Goal: Find specific page/section: Find specific page/section

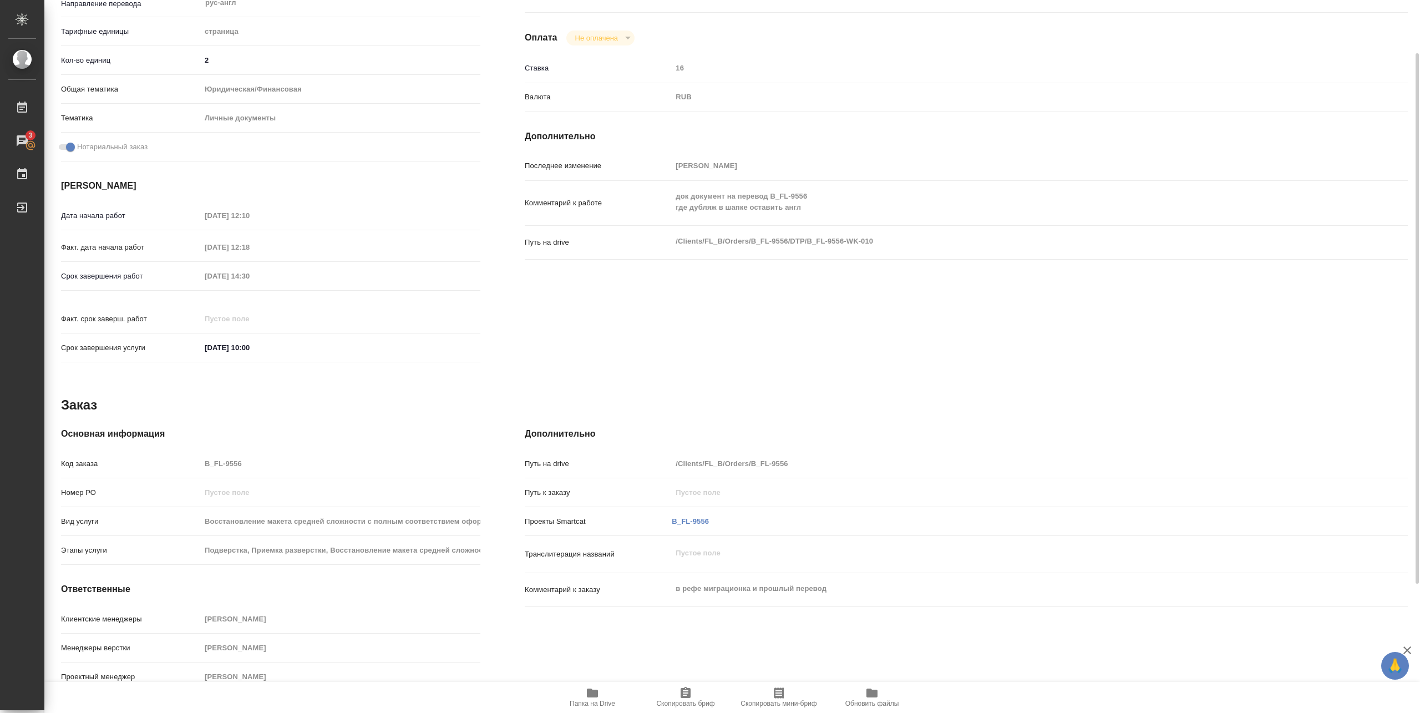
scroll to position [23, 0]
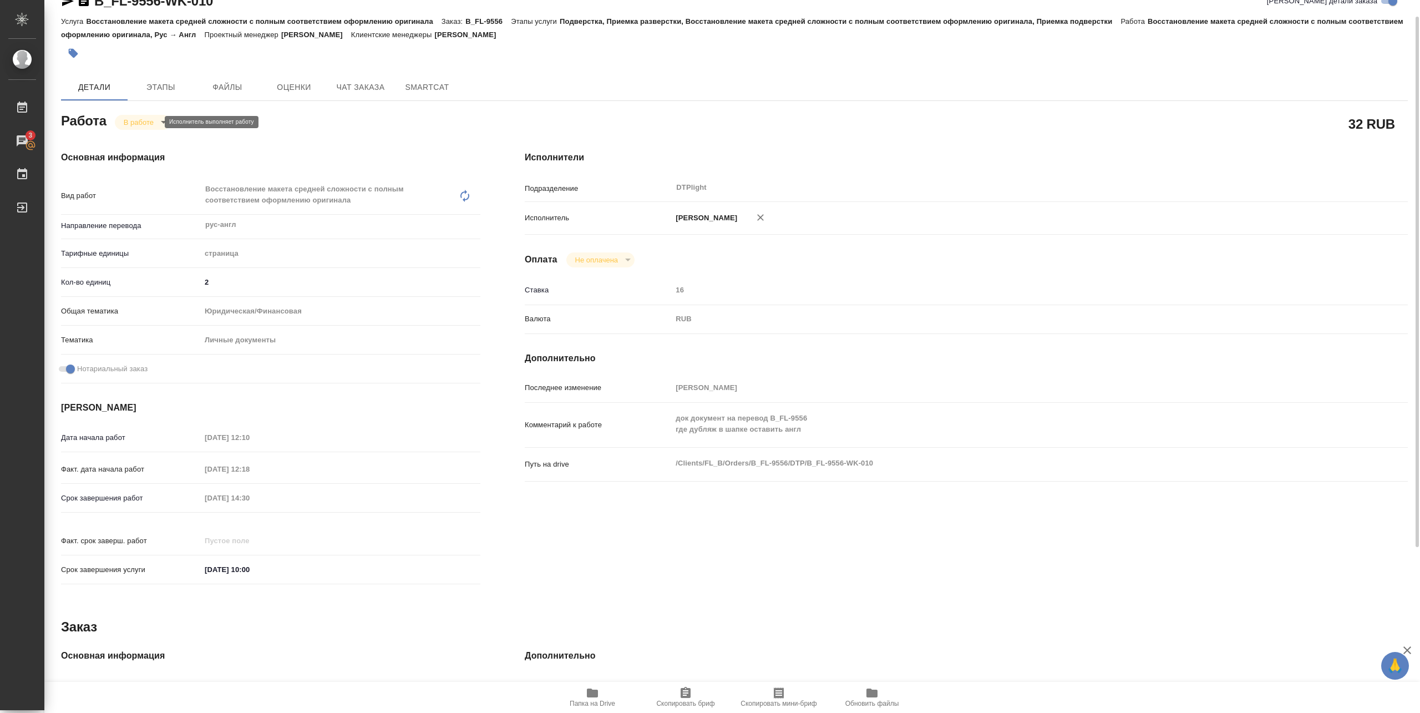
click at [148, 120] on body "🙏 .cls-1 fill:#fff; AWATERA [PERSON_NAME] 3 Чаты График Выйти B_FL-9556-WK-010 …" at bounding box center [710, 356] width 1420 height 713
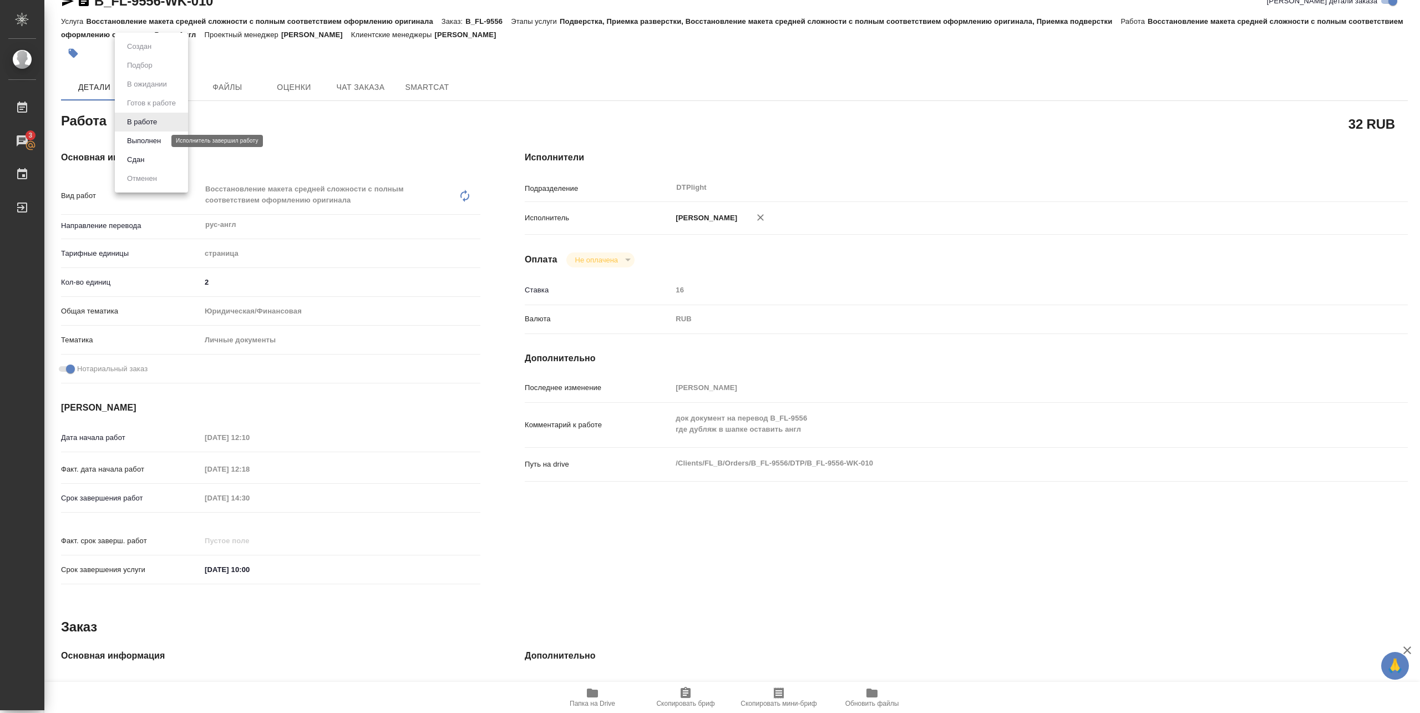
click at [149, 140] on button "Выполнен" at bounding box center [144, 141] width 40 height 12
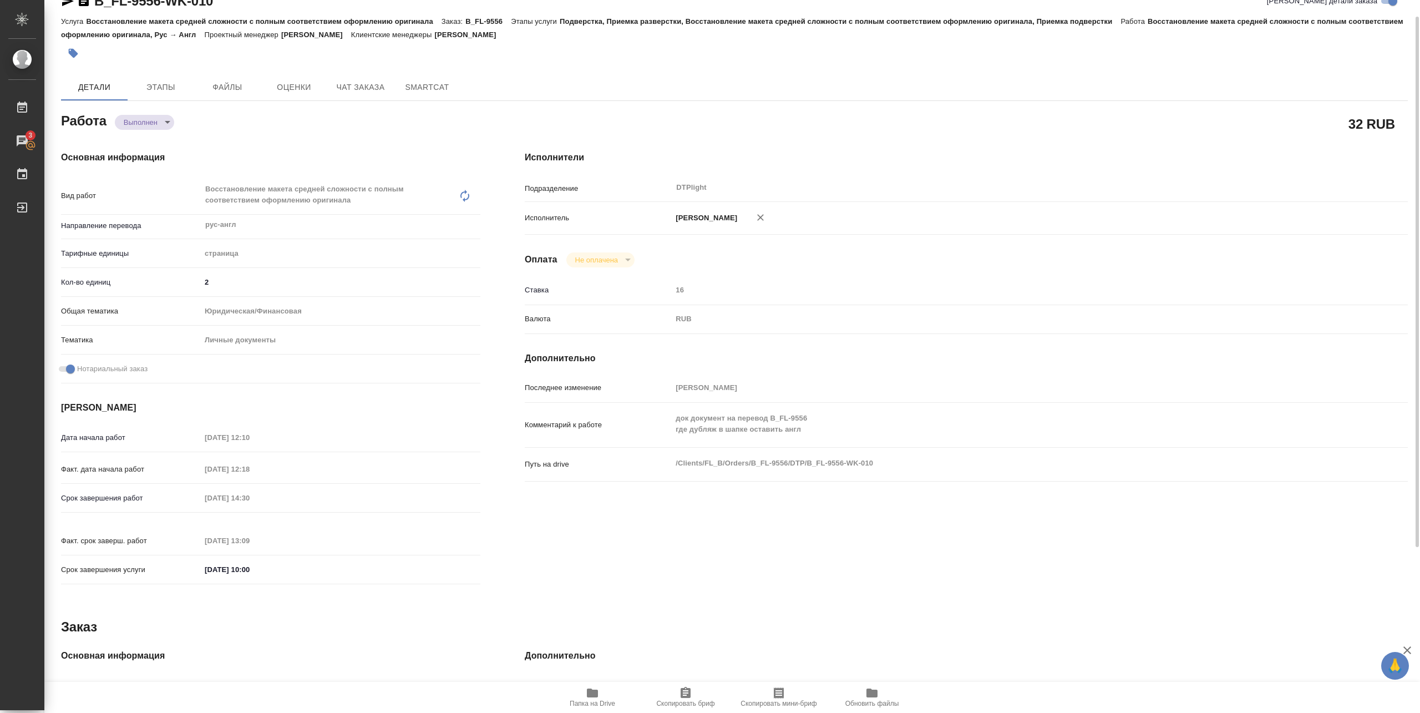
type textarea "x"
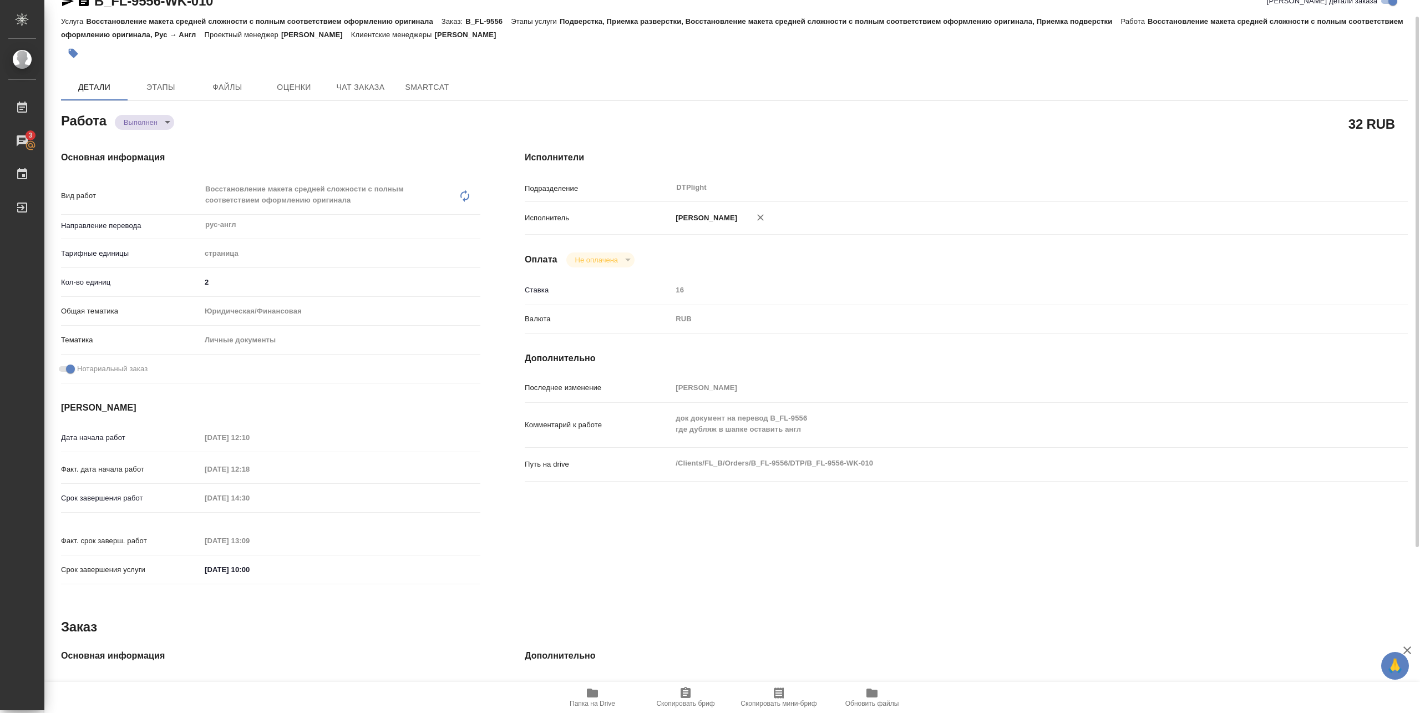
type textarea "x"
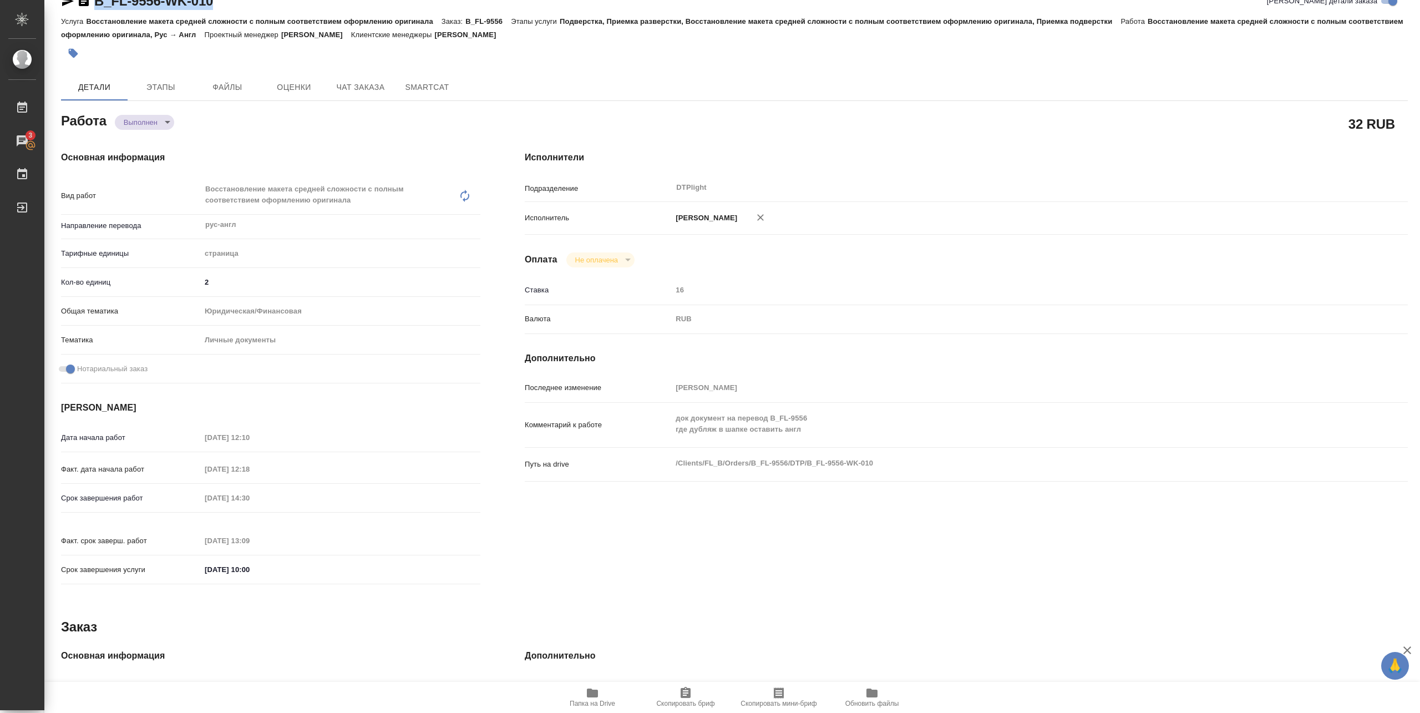
drag, startPoint x: 94, startPoint y: 11, endPoint x: 222, endPoint y: -1, distance: 128.7
click at [222, 0] on html "🙏 .cls-1 fill:#fff; AWATERA [PERSON_NAME] 3 Чаты График Выйти B_FL-9556-WK-010 …" at bounding box center [710, 356] width 1420 height 713
type textarea "x"
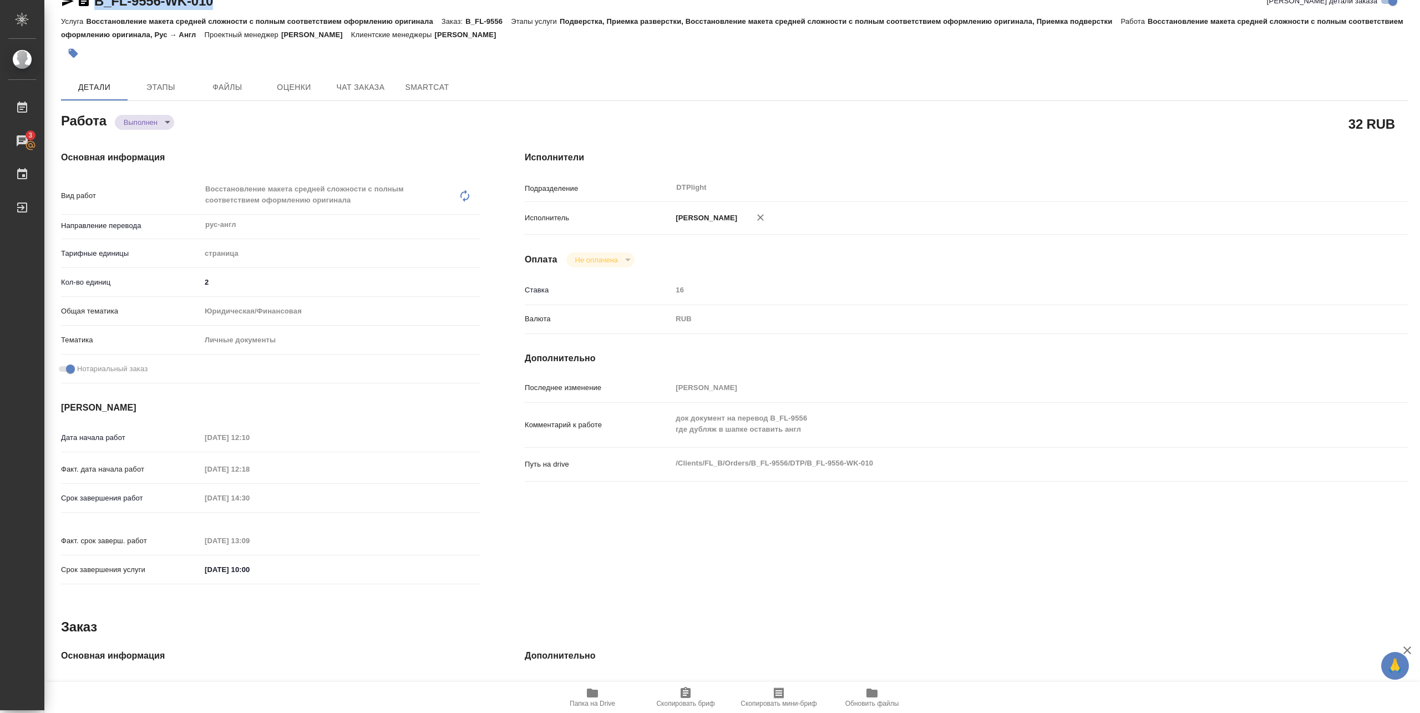
type textarea "x"
copy link "B_FL-9556-WK-010"
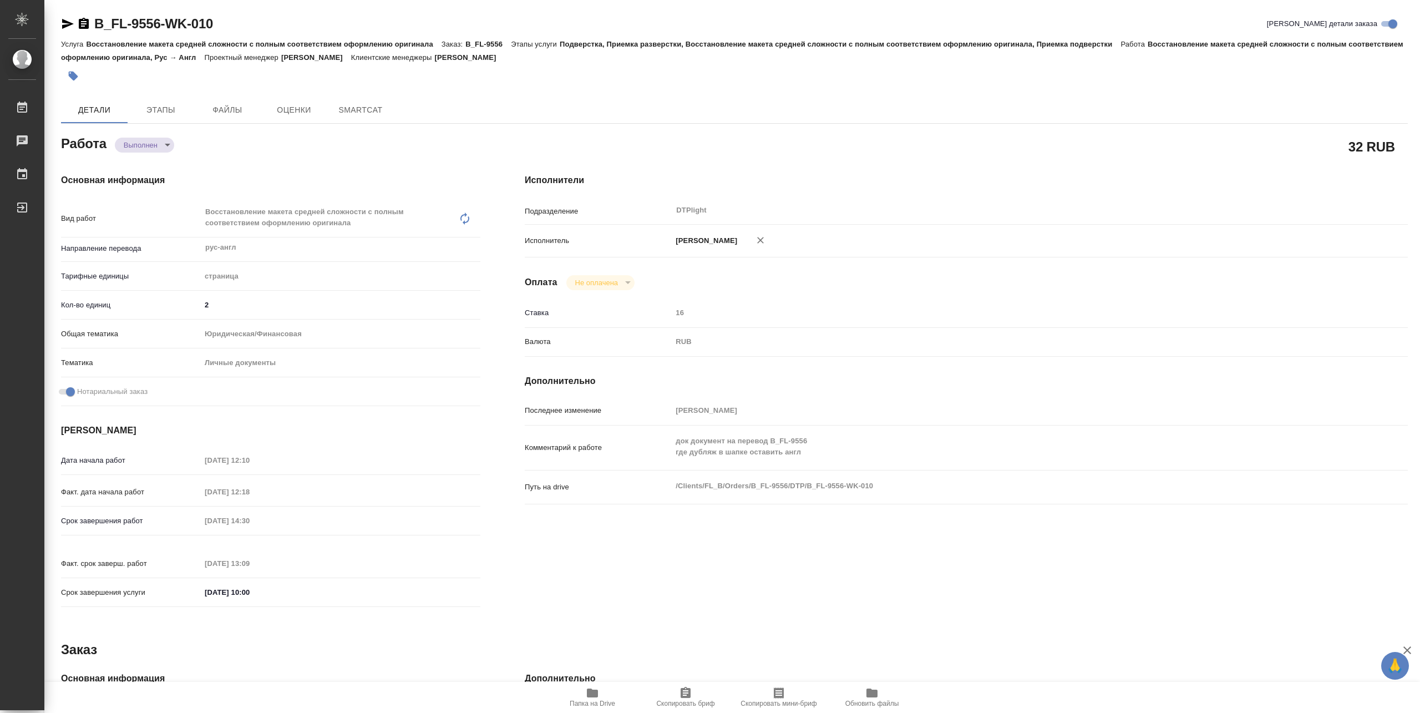
type textarea "x"
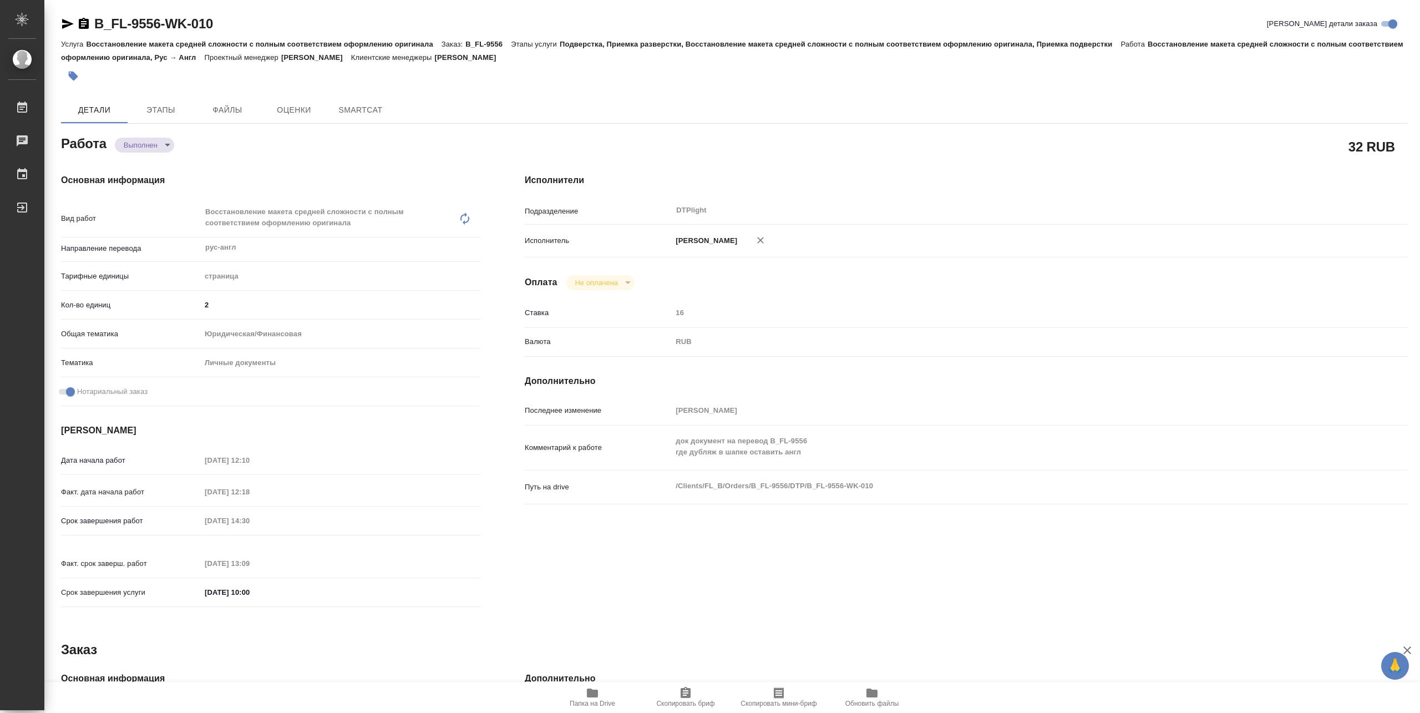
type textarea "x"
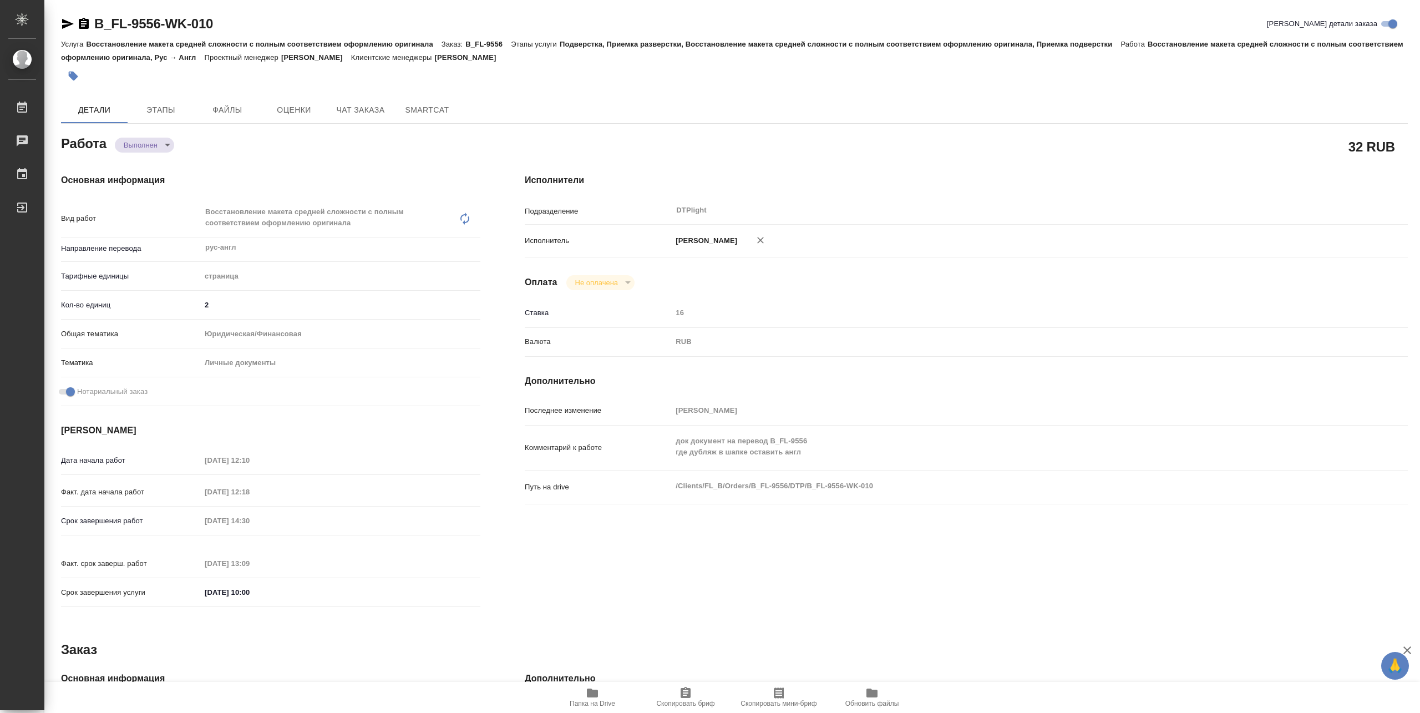
type textarea "x"
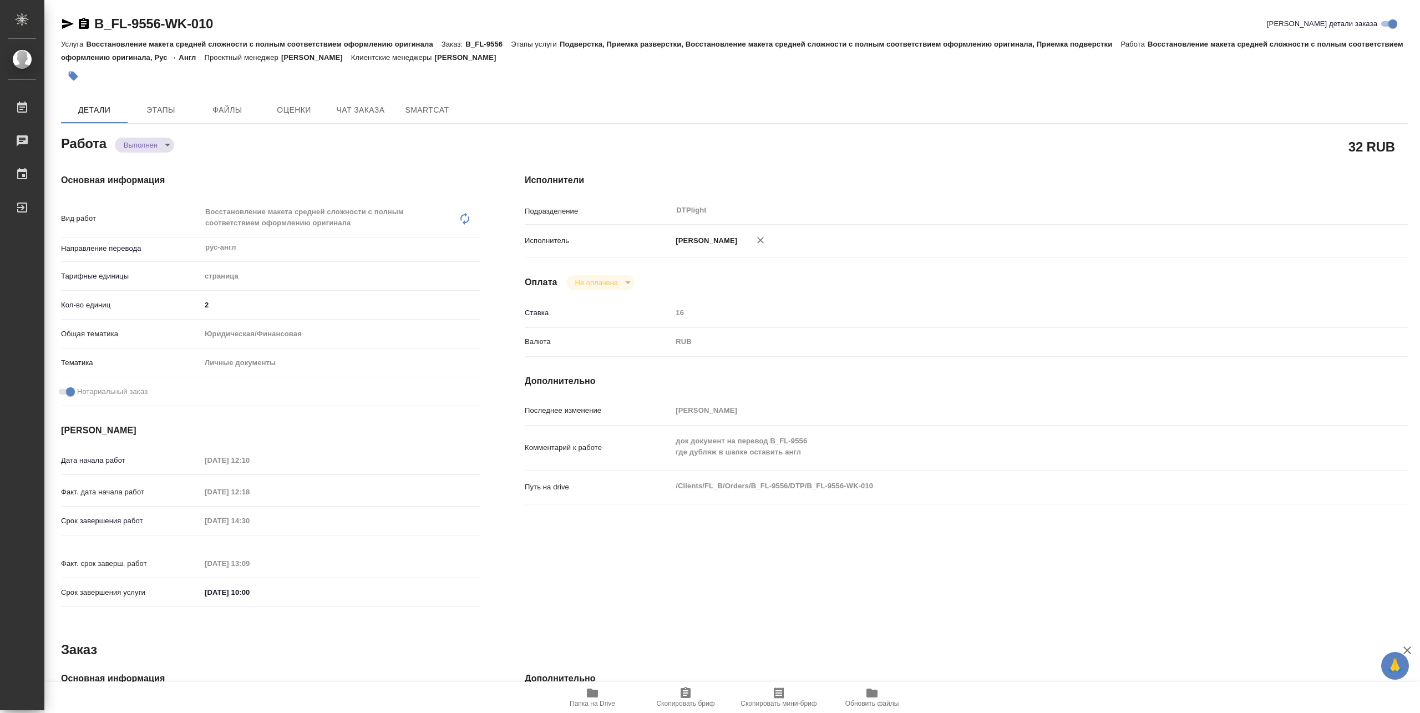
type textarea "x"
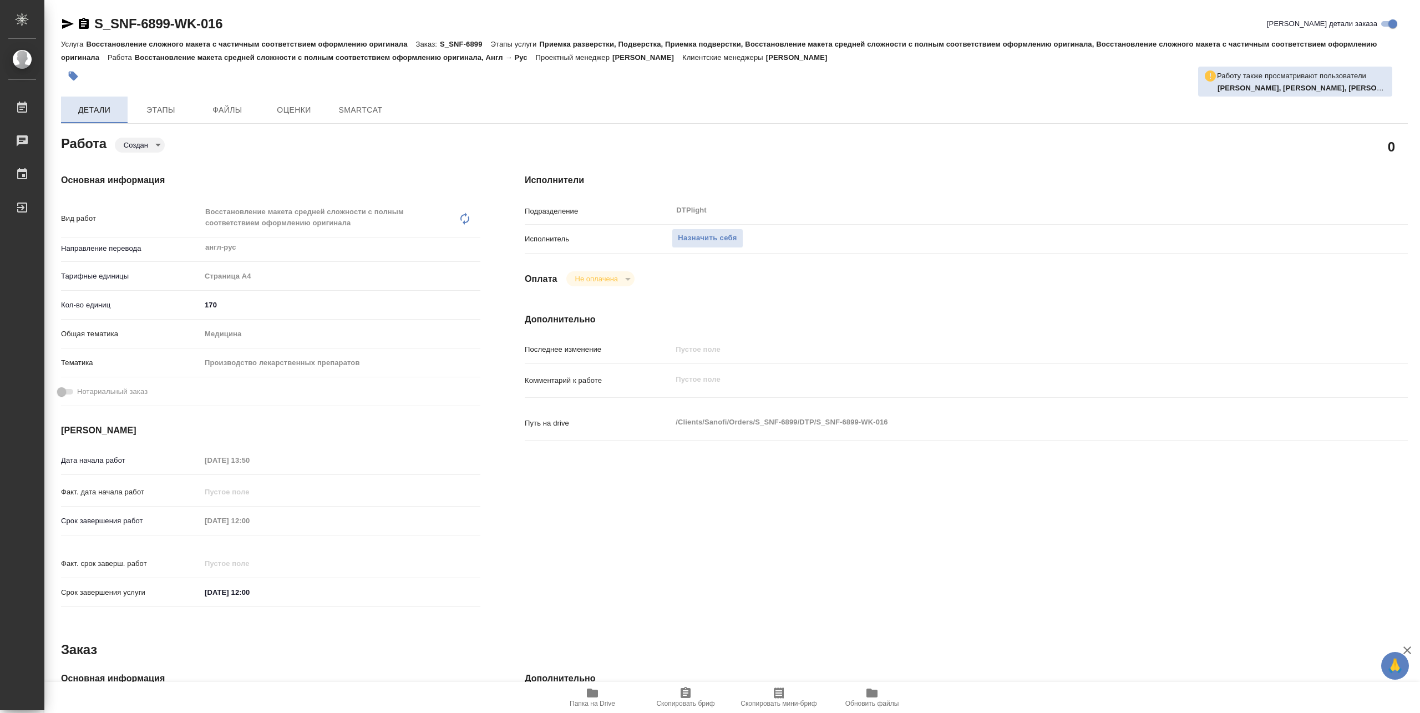
type textarea "x"
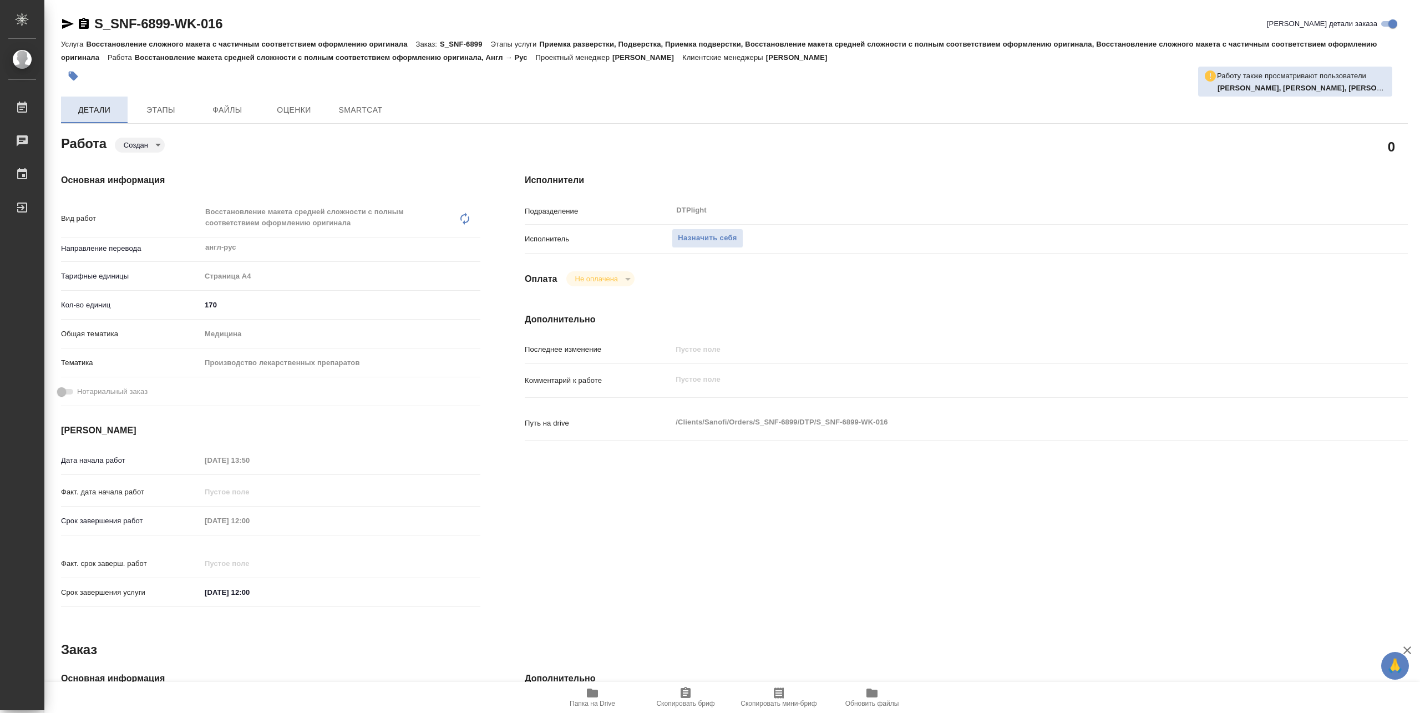
type textarea "x"
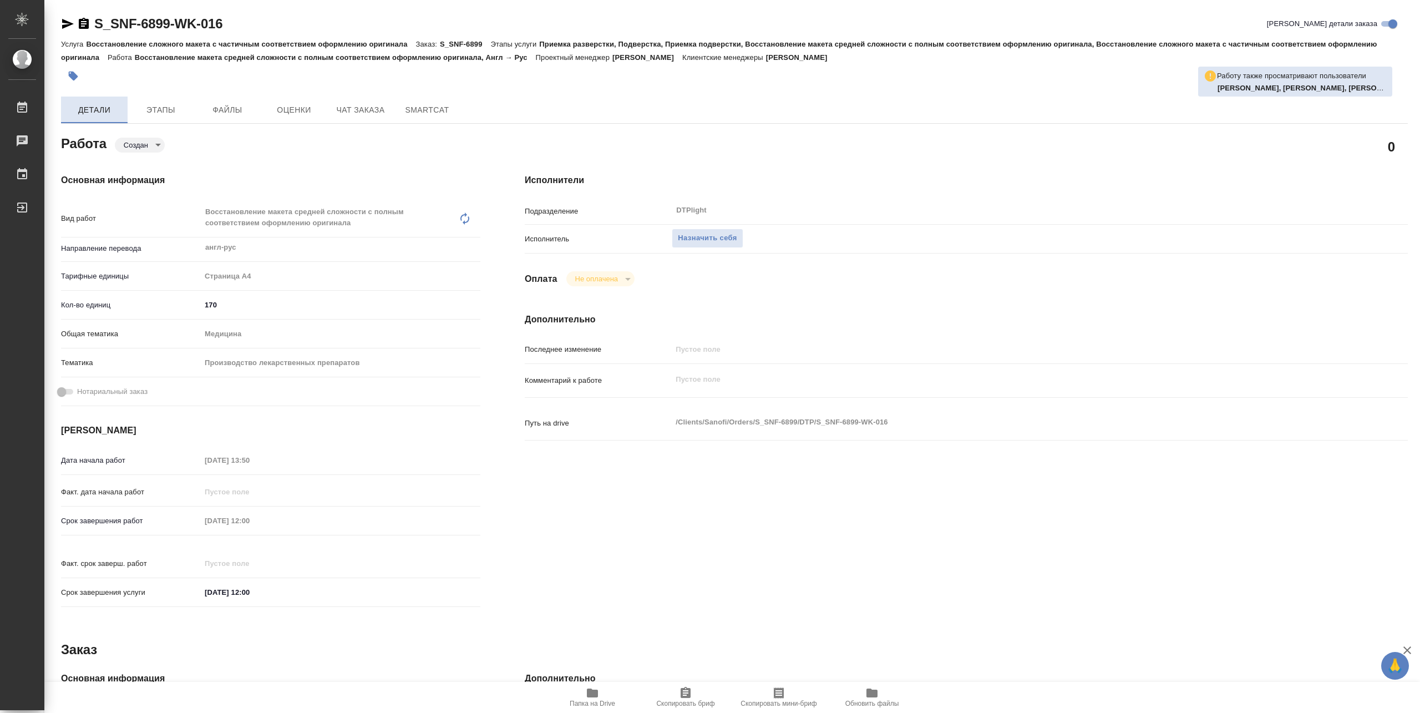
type textarea "x"
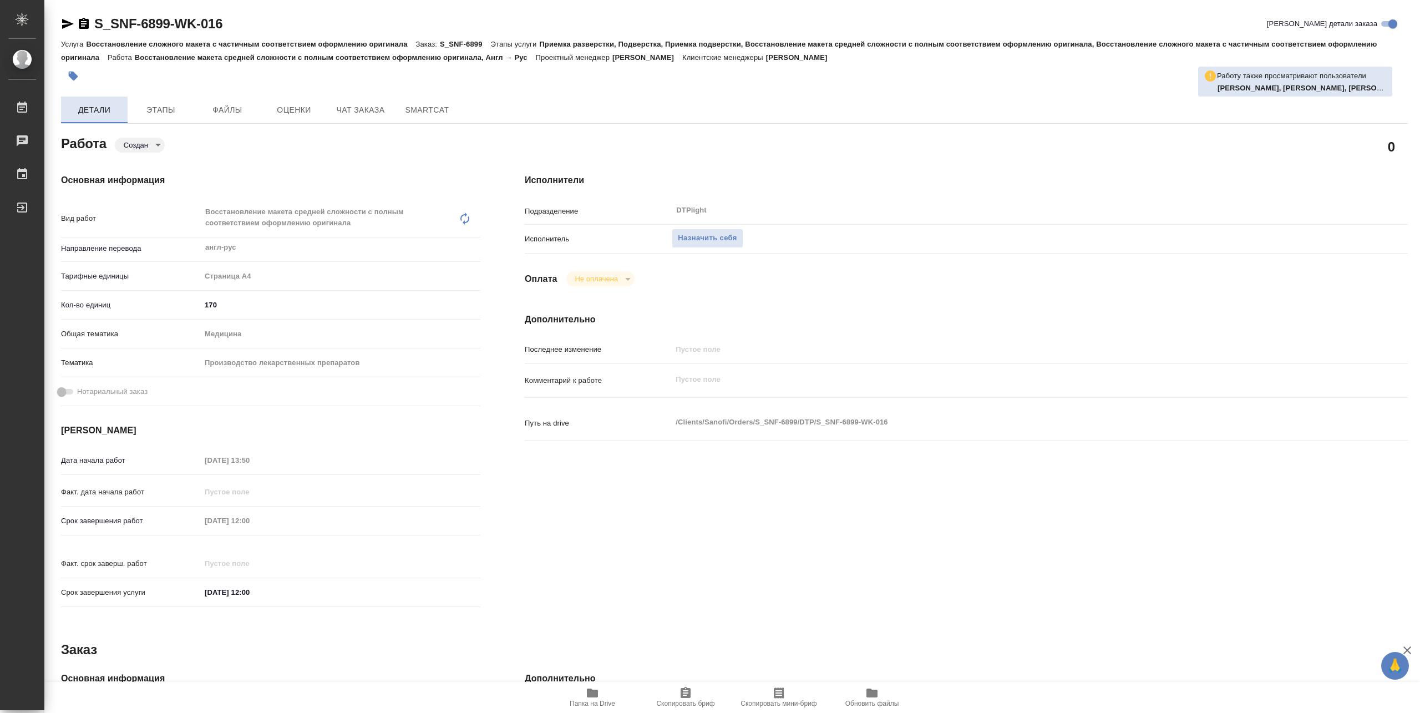
type textarea "x"
